Goal: Find specific page/section: Find specific page/section

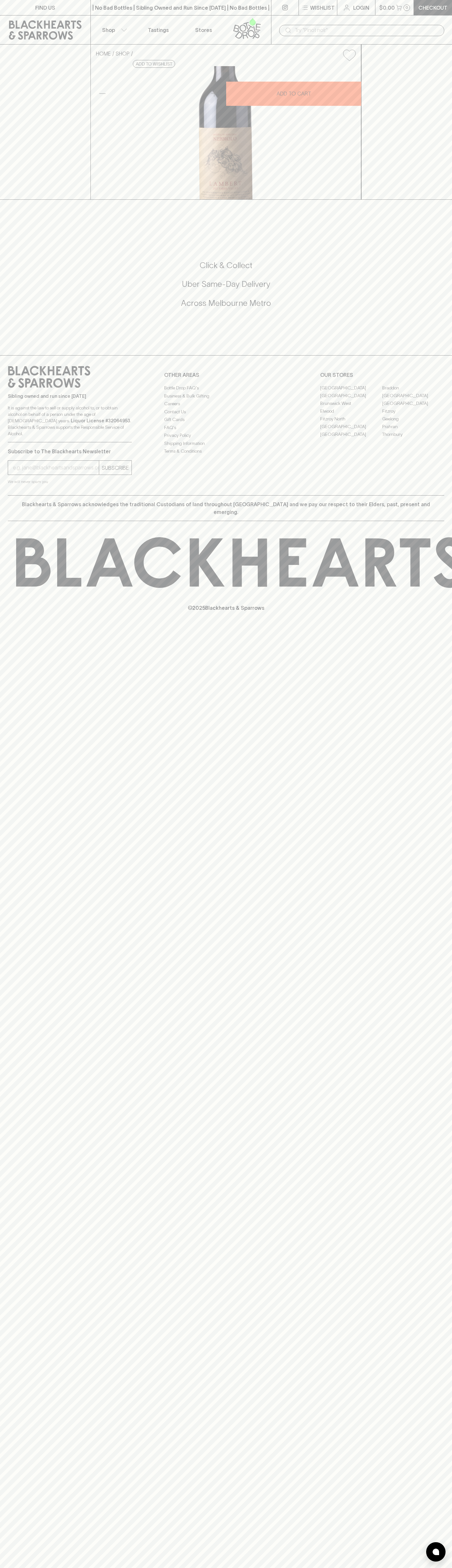
click at [442, 1324] on div "FIND US | No Bad Bottles | Sibling Owned and Run Since [DATE] | No Bad Bottles …" at bounding box center [226, 784] width 452 height 1568
click at [0, 1568] on html "FIND US | No Bad Bottles | Sibling Owned and Run Since [DATE] | No Bad Bottles …" at bounding box center [226, 784] width 452 height 1568
click at [24, 1242] on div "FIND US | No Bad Bottles | Sibling Owned and Run Since [DATE] | No Bad Bottles …" at bounding box center [226, 784] width 452 height 1568
